Goal: Task Accomplishment & Management: Manage account settings

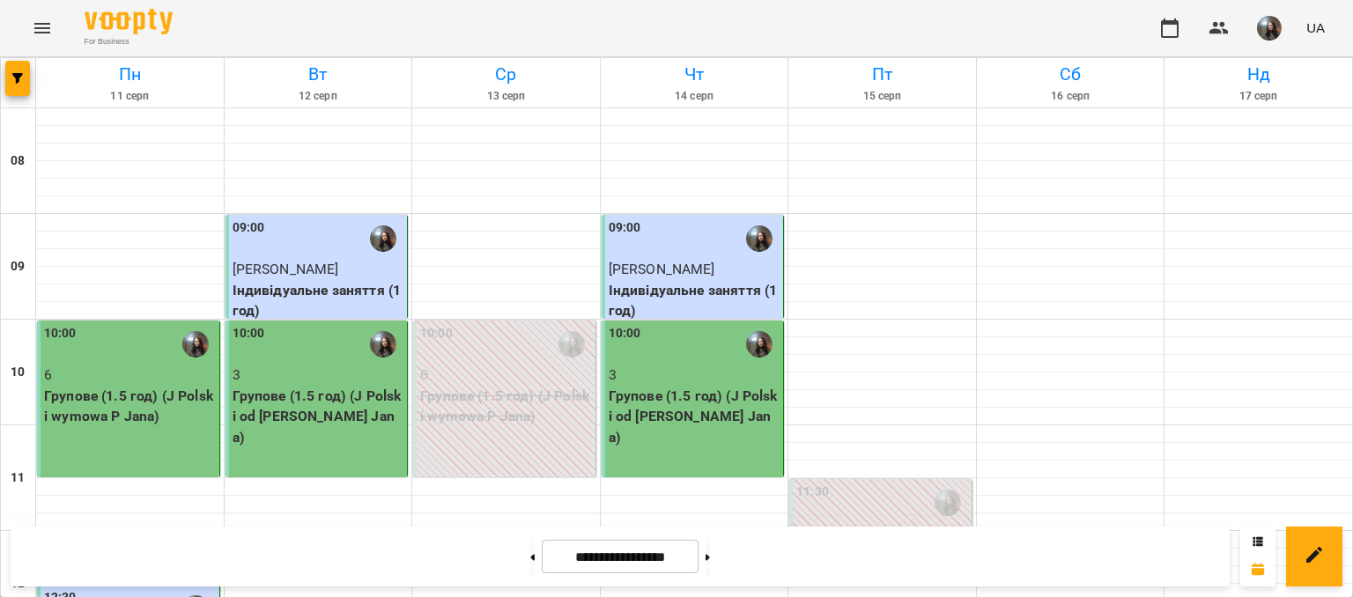
scroll to position [176, 0]
click at [530, 558] on button at bounding box center [532, 556] width 4 height 39
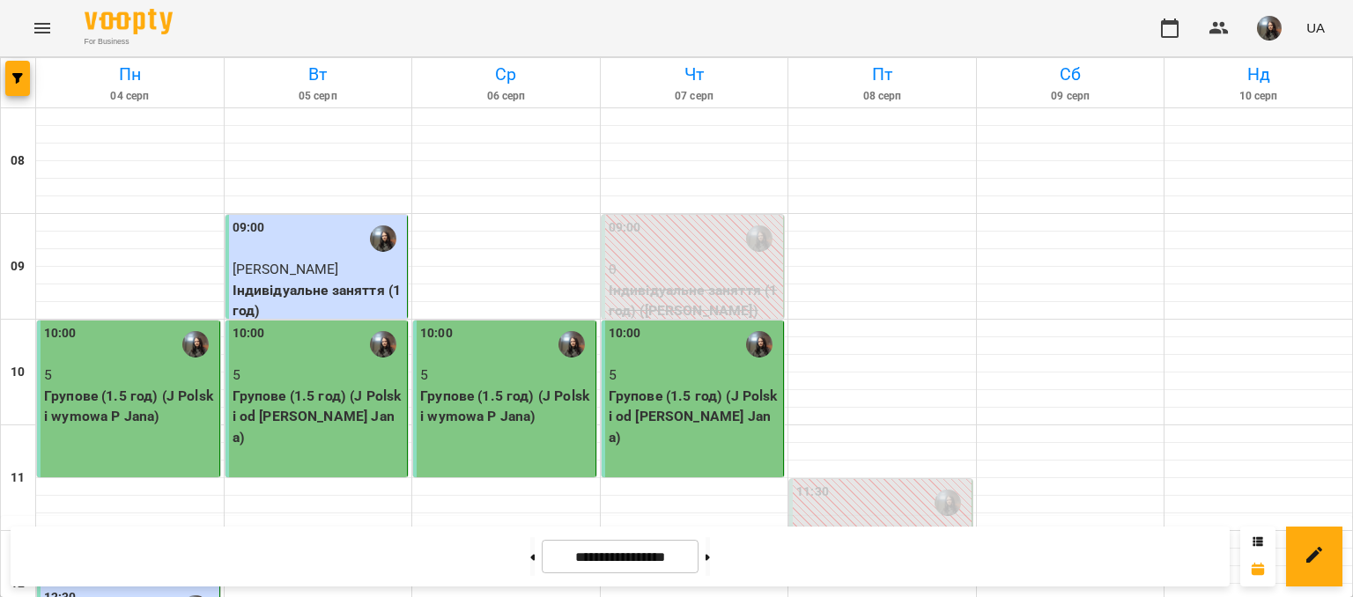
scroll to position [1057, 0]
click at [710, 552] on button at bounding box center [707, 556] width 4 height 39
type input "**********"
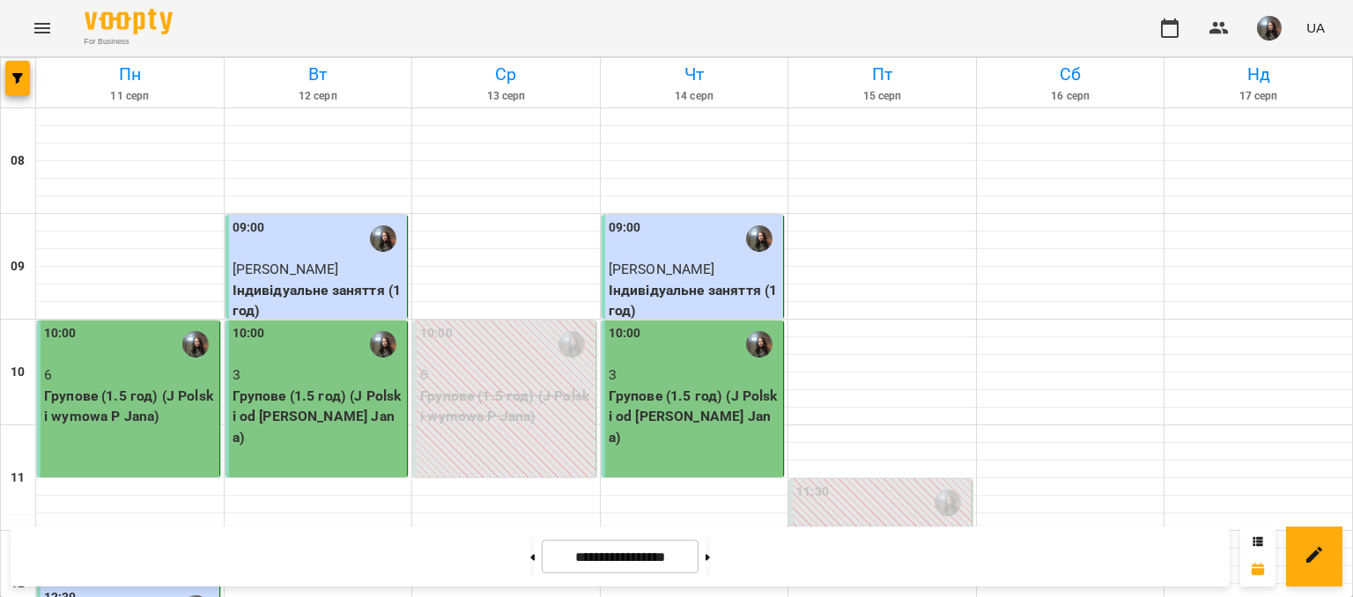
scroll to position [440, 0]
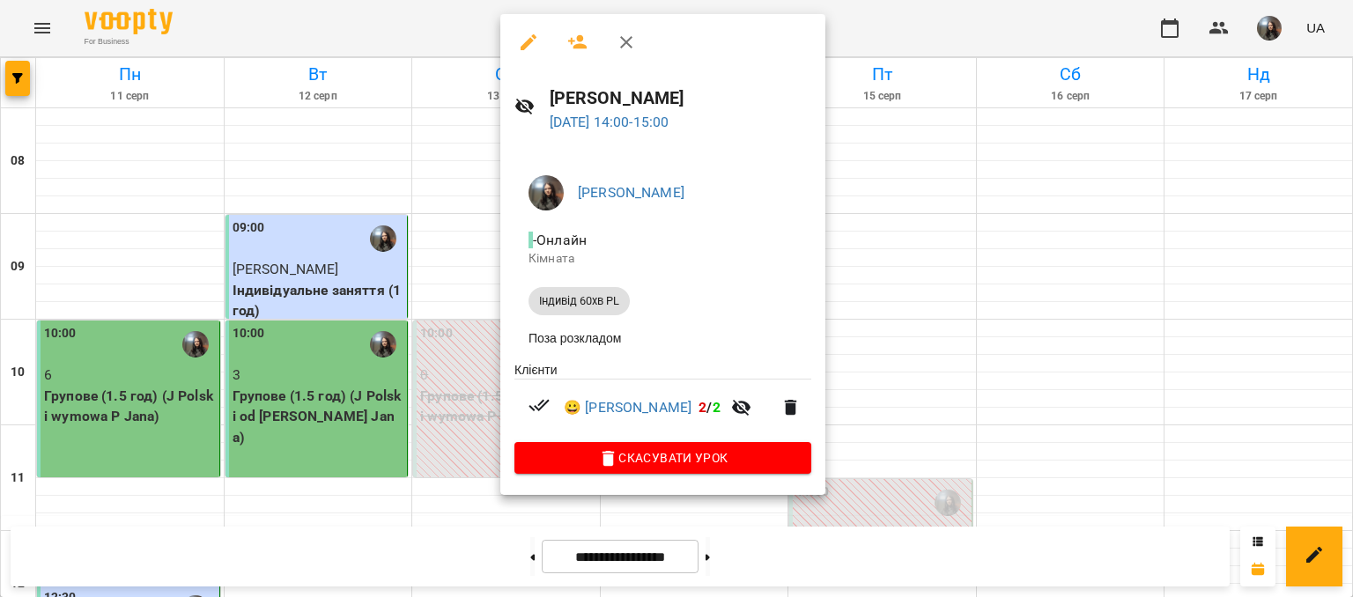
click at [927, 332] on div at bounding box center [676, 298] width 1353 height 597
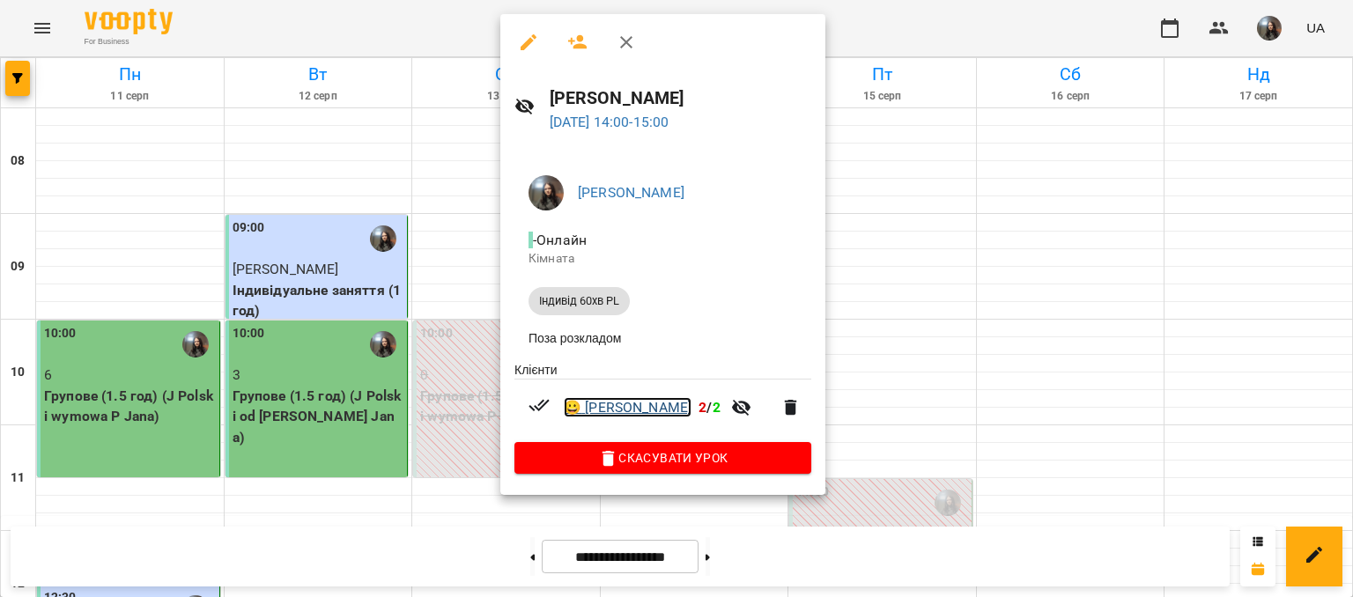
click at [653, 412] on link "😀 Наталія Хома" at bounding box center [628, 407] width 128 height 21
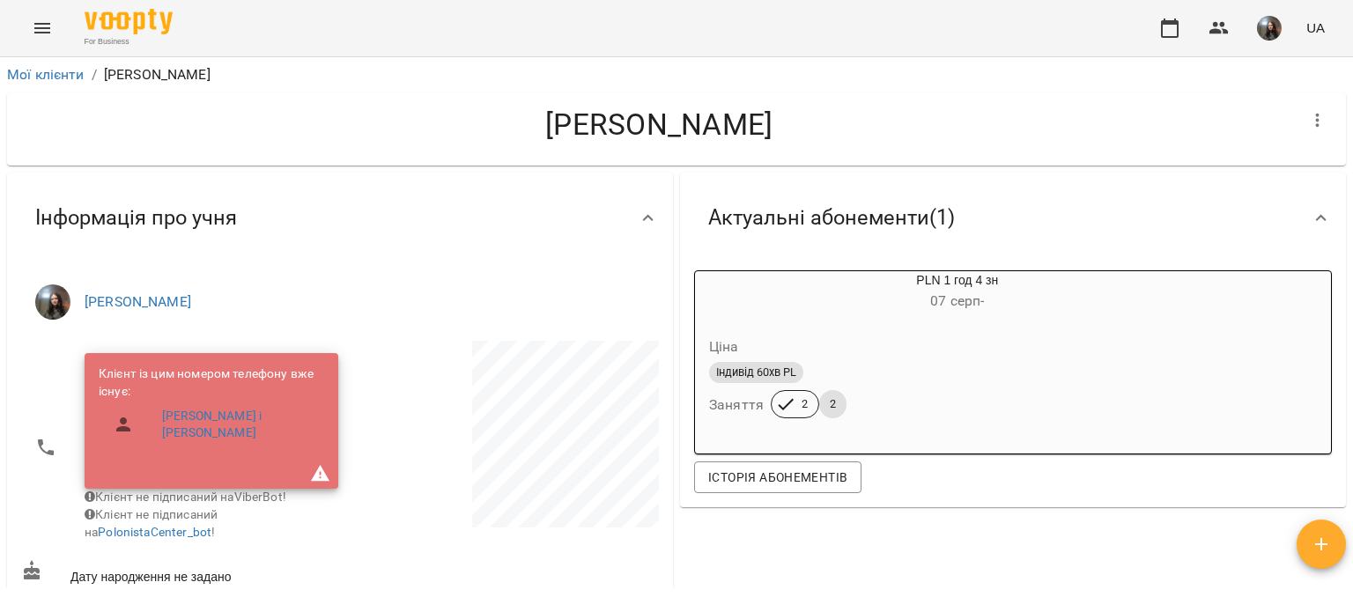
click at [42, 39] on button "Menu" at bounding box center [42, 28] width 42 height 42
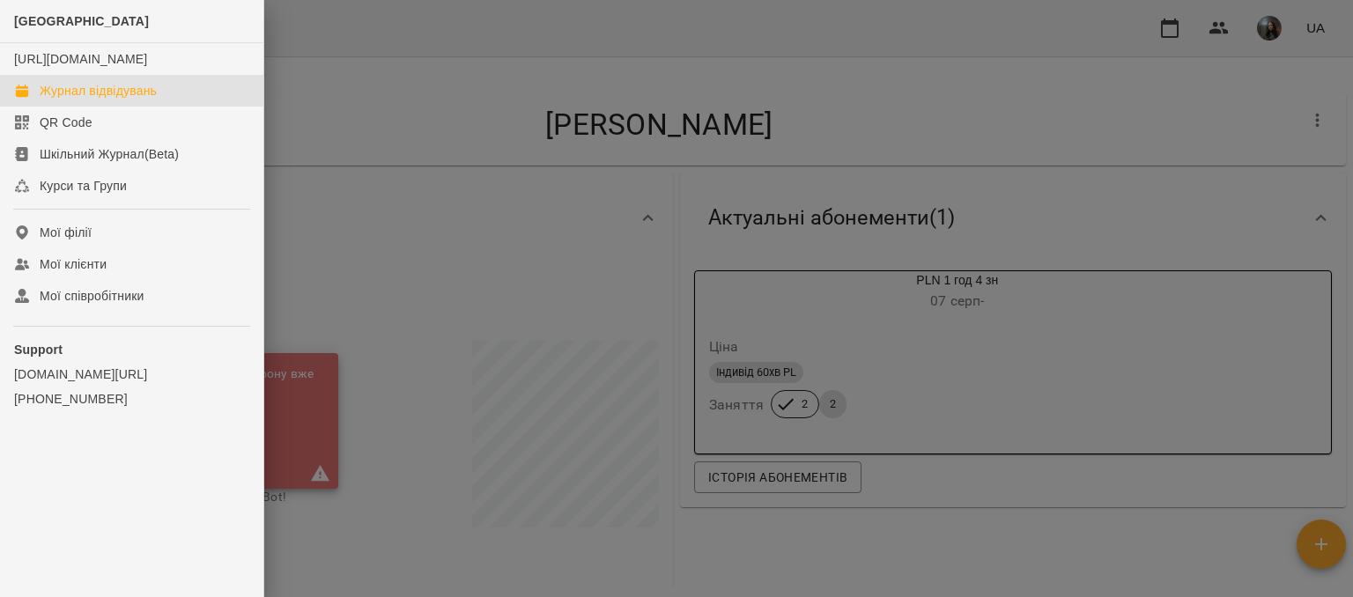
click at [80, 107] on link "Журнал відвідувань" at bounding box center [131, 91] width 263 height 32
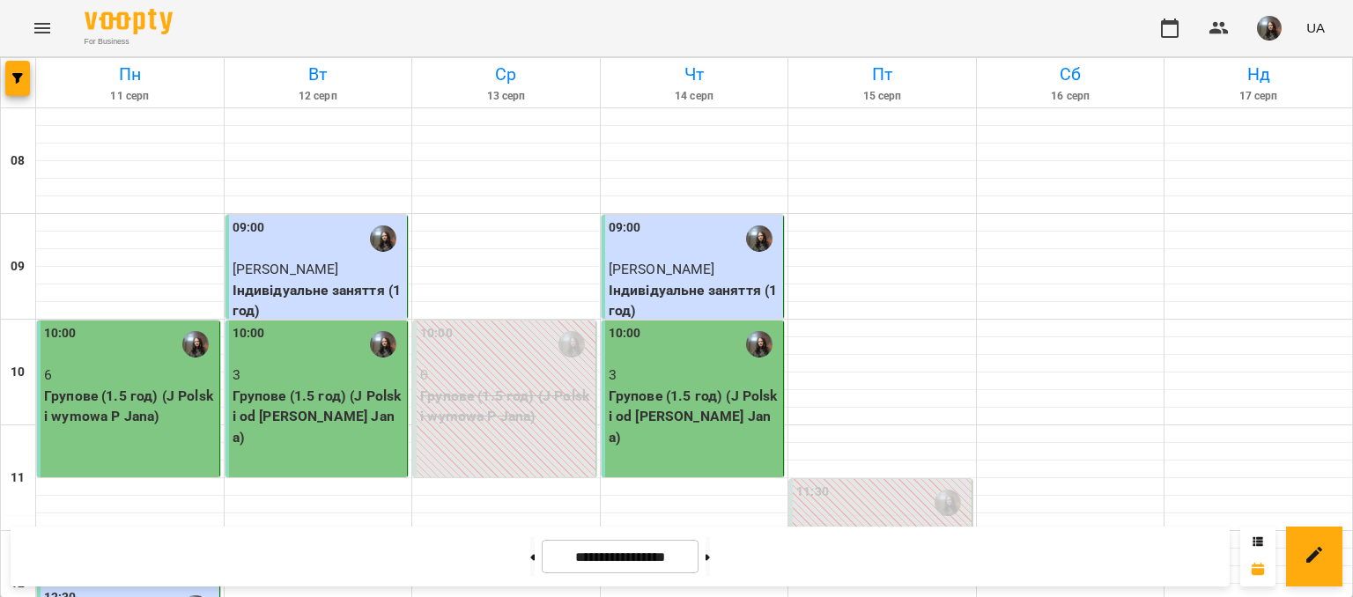
scroll to position [88, 0]
click at [710, 574] on button at bounding box center [707, 556] width 4 height 39
type input "**********"
